Goal: Book appointment/travel/reservation

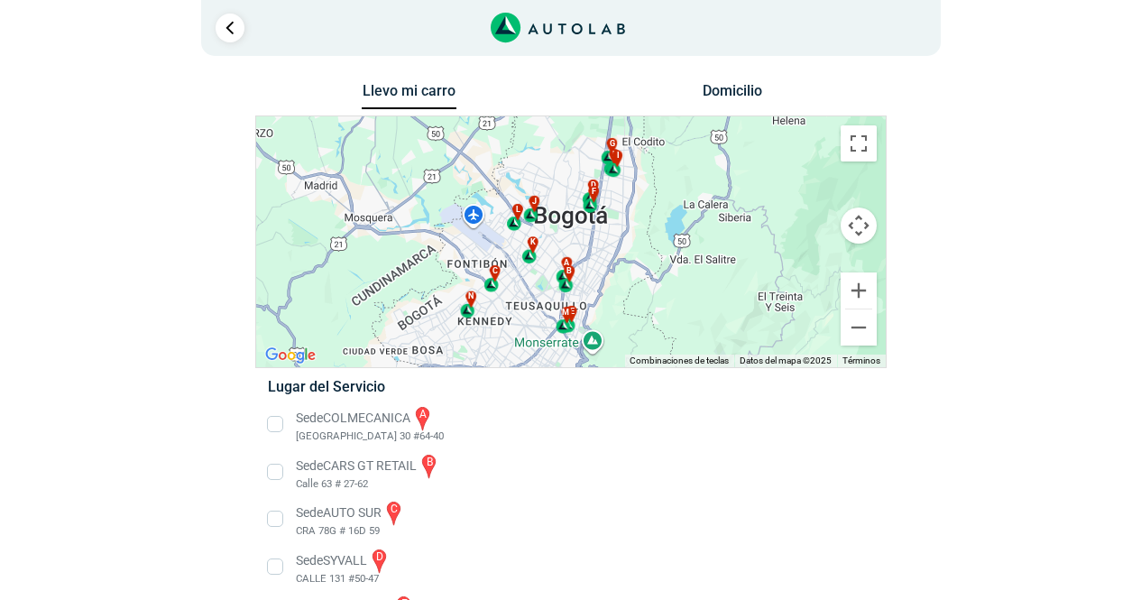
click at [278, 426] on li "Sede COLMECANICA a [GEOGRAPHIC_DATA] 30 #64-40" at bounding box center [570, 424] width 632 height 41
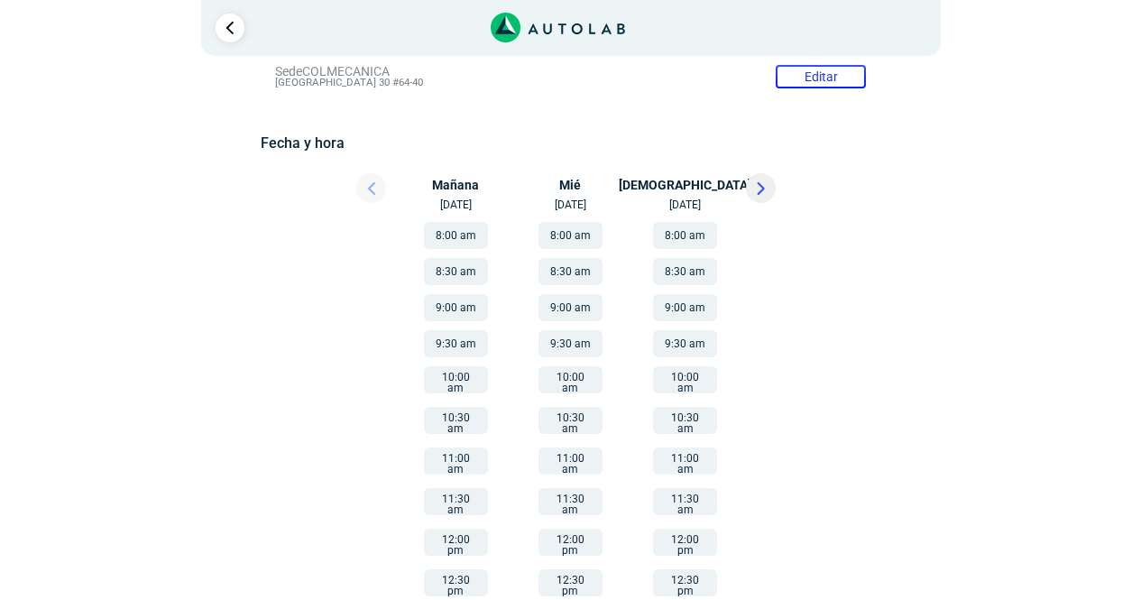
scroll to position [180, 0]
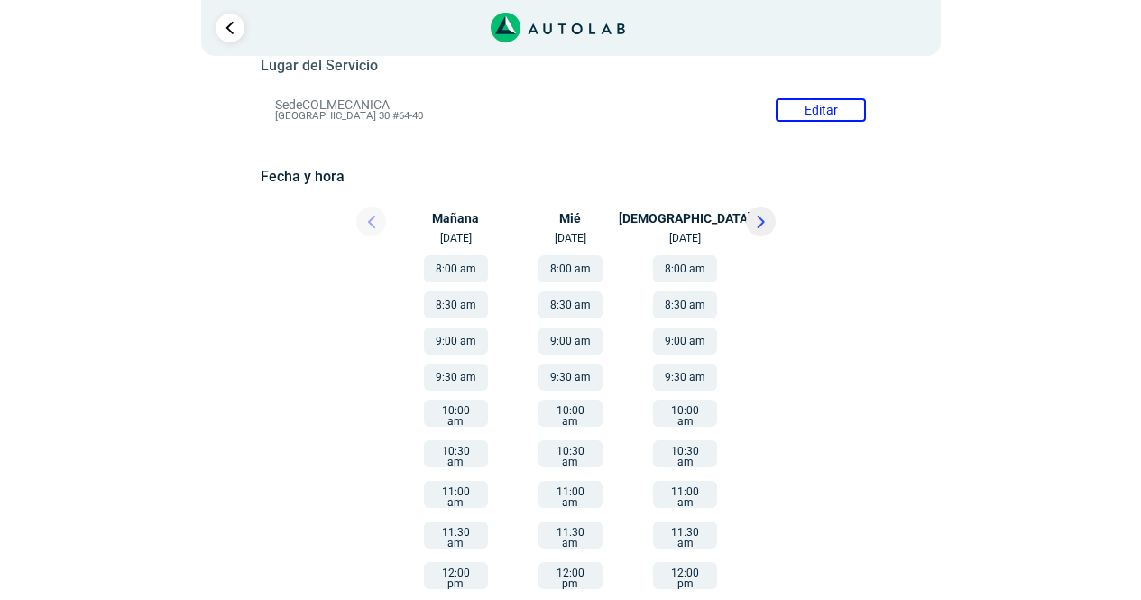
click at [448, 258] on button "8:00 am" at bounding box center [456, 268] width 64 height 27
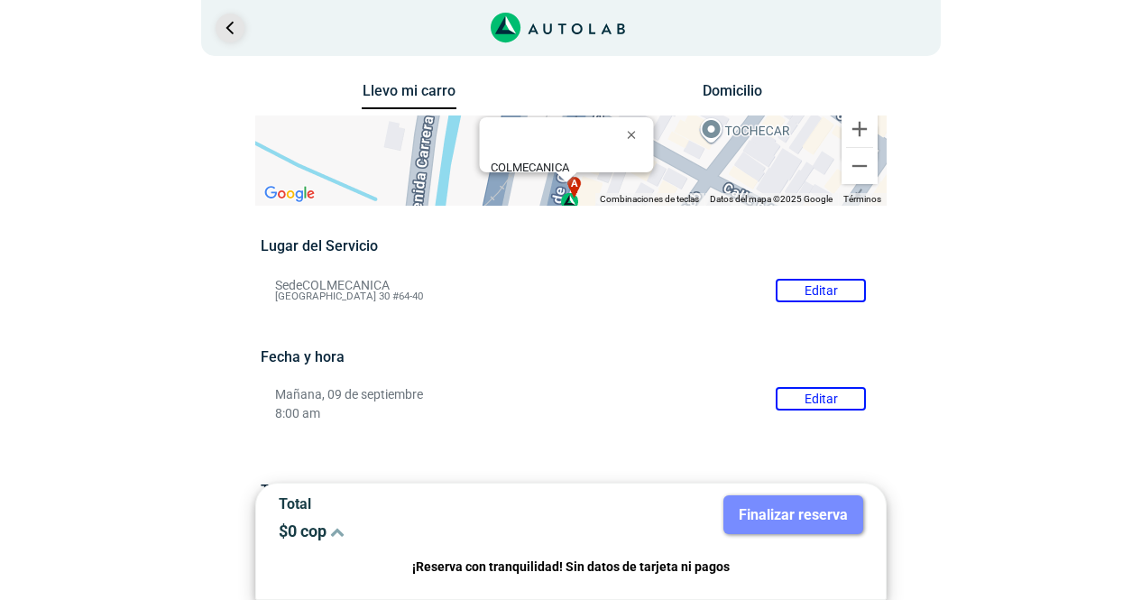
click at [234, 32] on link "Ir al paso anterior" at bounding box center [230, 28] width 29 height 29
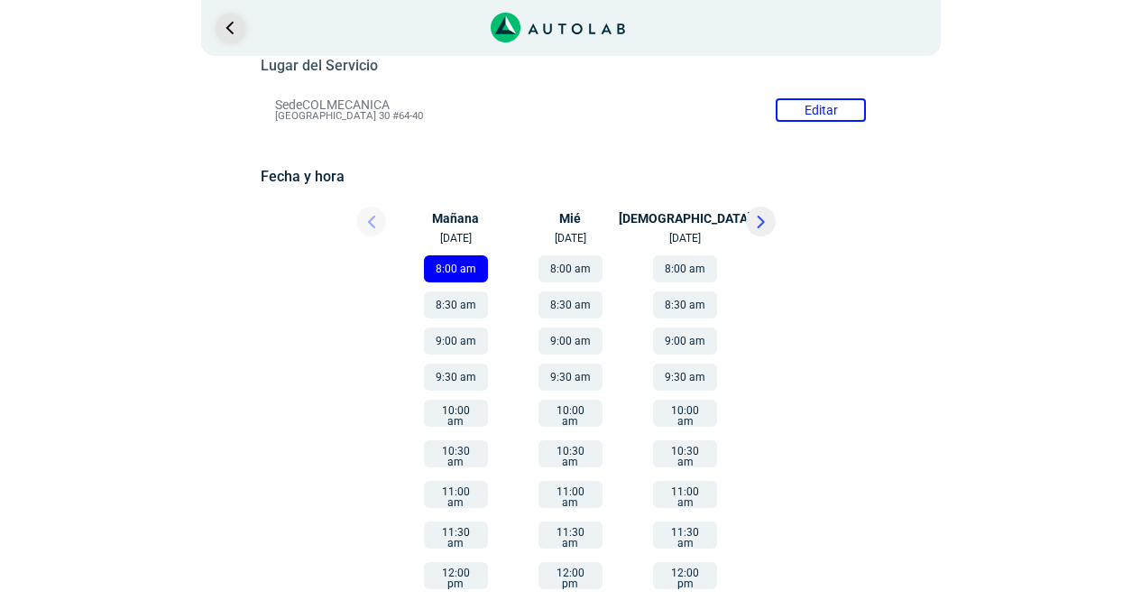
click at [234, 32] on link "Ir al paso anterior" at bounding box center [230, 28] width 29 height 29
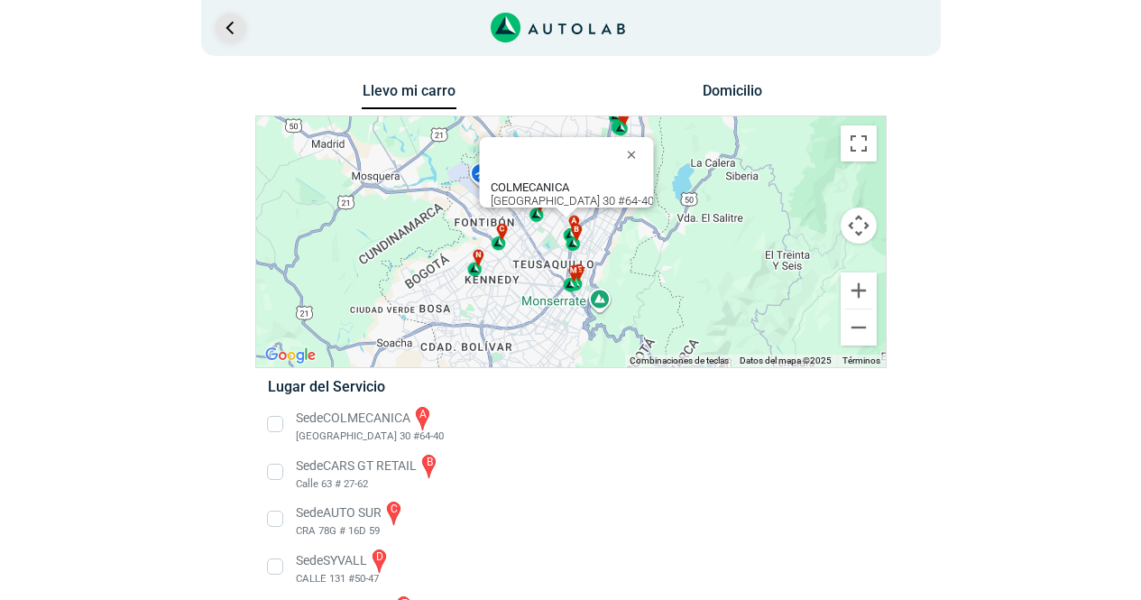
click at [234, 32] on link "Ir al paso anterior" at bounding box center [230, 28] width 29 height 29
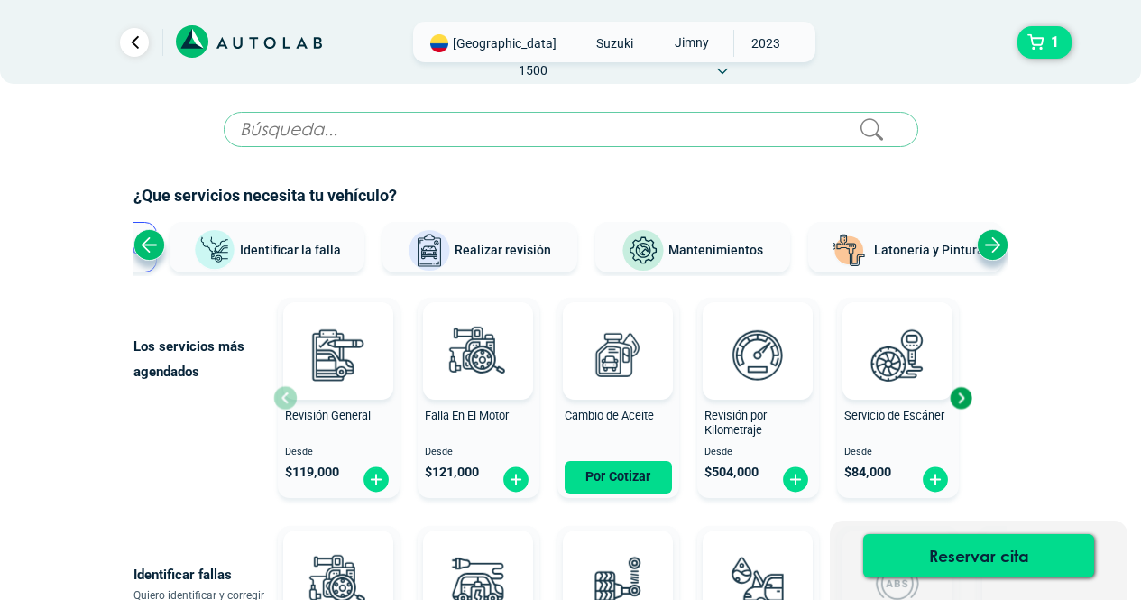
click at [152, 246] on div "Previous slide" at bounding box center [149, 245] width 32 height 32
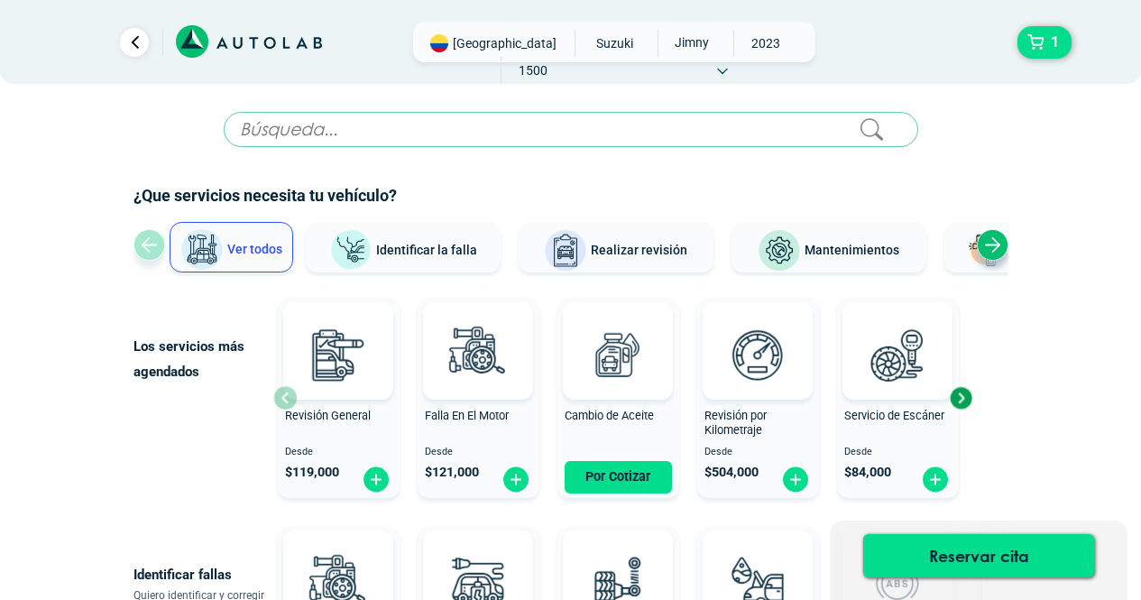
click at [152, 246] on div "Ver todos Identificar la falla Realizar revisión Mantenimientos Latonería y Pin…" at bounding box center [570, 249] width 875 height 54
click at [124, 42] on link "Ir al paso anterior" at bounding box center [134, 42] width 29 height 29
